Goal: Use online tool/utility: Utilize a website feature to perform a specific function

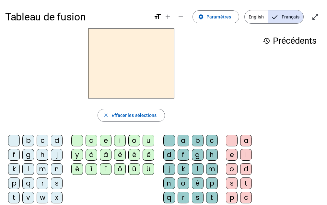
drag, startPoint x: 313, startPoint y: 16, endPoint x: 313, endPoint y: 44, distance: 28.2
click at [313, 16] on mat-icon "open_in_full" at bounding box center [316, 17] width 8 height 8
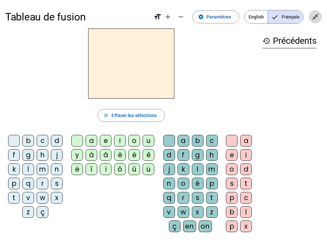
click at [319, 19] on mat-icon "close_fullscreen" at bounding box center [316, 17] width 8 height 8
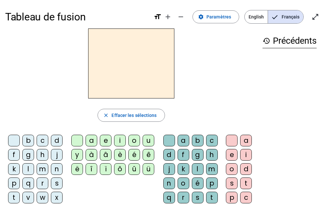
click at [16, 198] on div "t" at bounding box center [14, 198] width 12 height 12
click at [121, 139] on div "i" at bounding box center [120, 141] width 12 height 12
click at [197, 156] on div "g" at bounding box center [198, 155] width 12 height 12
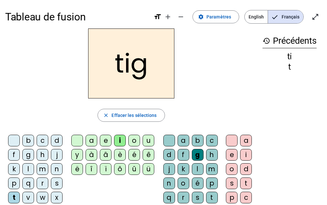
click at [230, 156] on div "e" at bounding box center [232, 155] width 12 height 12
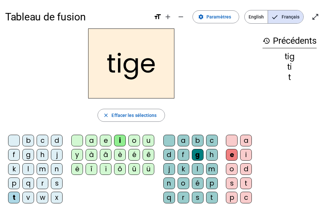
click at [234, 142] on div at bounding box center [232, 141] width 12 height 12
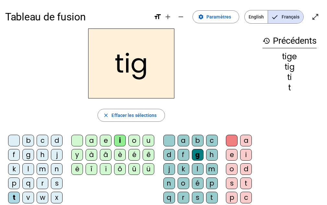
click at [231, 157] on div "e" at bounding box center [232, 155] width 12 height 12
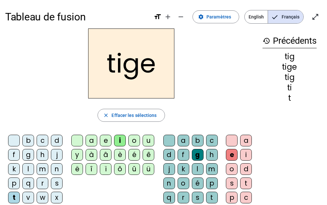
click at [14, 184] on div "p" at bounding box center [14, 184] width 12 height 12
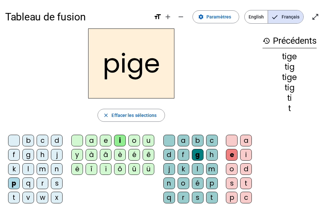
click at [93, 135] on div "a" at bounding box center [92, 141] width 12 height 12
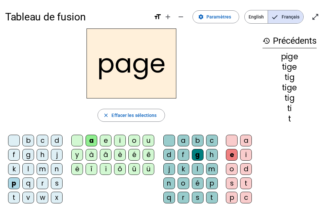
click at [167, 142] on div at bounding box center [170, 141] width 12 height 12
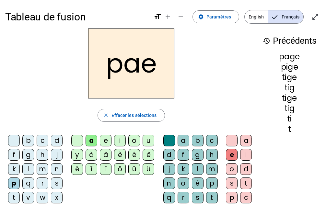
click at [75, 140] on div at bounding box center [77, 141] width 12 height 12
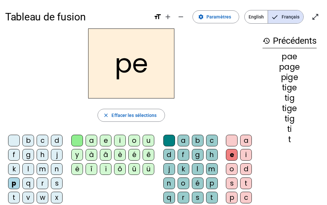
click at [229, 144] on div at bounding box center [232, 141] width 12 height 12
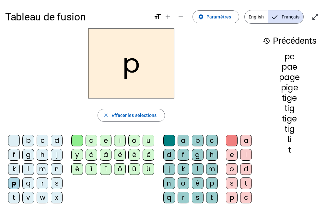
click at [13, 142] on div at bounding box center [14, 141] width 12 height 12
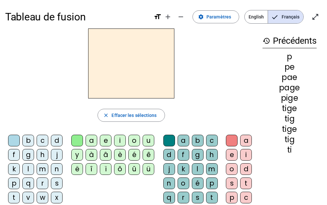
click at [44, 182] on div "r" at bounding box center [43, 184] width 12 height 12
click at [94, 140] on div "a" at bounding box center [92, 141] width 12 height 12
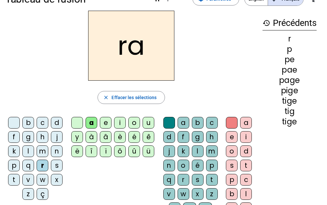
scroll to position [35, 0]
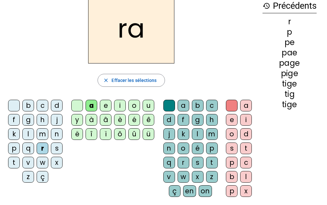
click at [198, 119] on div "g" at bounding box center [198, 120] width 12 height 12
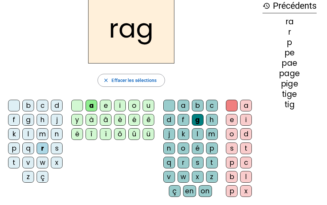
click at [236, 120] on div "e" at bounding box center [232, 120] width 12 height 12
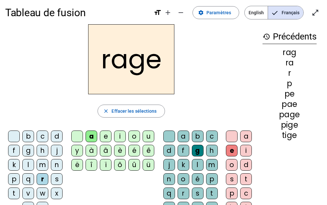
scroll to position [0, 0]
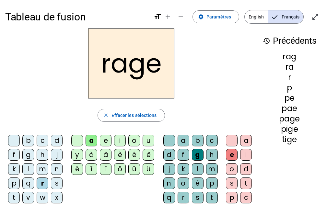
click at [55, 170] on div "n" at bounding box center [57, 170] width 12 height 12
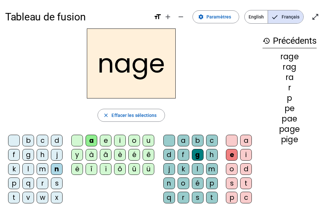
click at [45, 140] on div "c" at bounding box center [43, 141] width 12 height 12
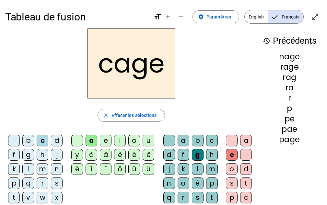
click at [28, 154] on div "g" at bounding box center [28, 155] width 12 height 12
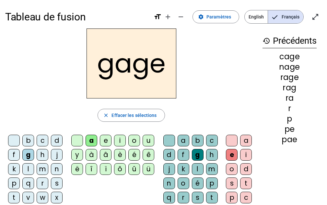
click at [55, 184] on div "s" at bounding box center [57, 184] width 12 height 12
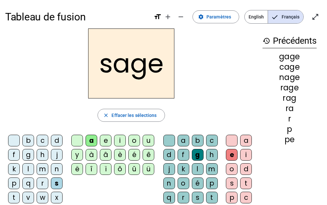
click at [41, 170] on div "m" at bounding box center [43, 170] width 12 height 12
